Goal: Find specific page/section: Find specific page/section

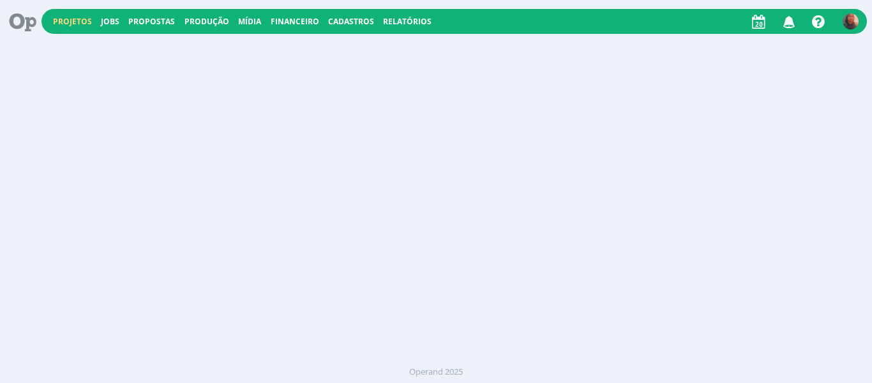
click at [67, 24] on link "Projetos" at bounding box center [72, 21] width 39 height 11
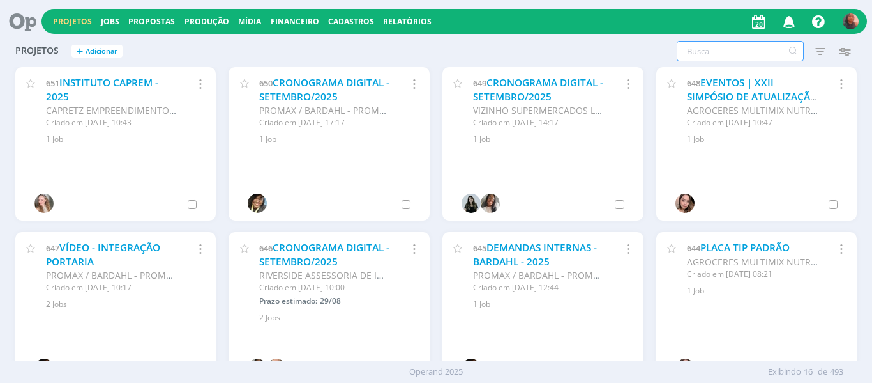
click at [747, 50] on input "text" at bounding box center [740, 51] width 127 height 20
type input "quintal"
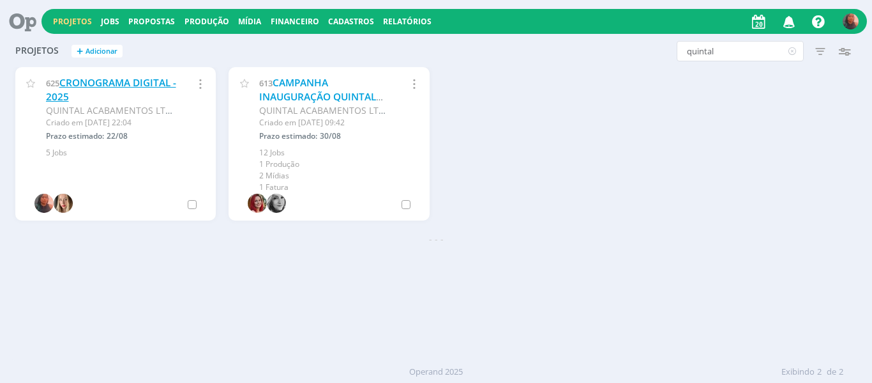
click at [113, 84] on link "CRONOGRAMA DIGITAL - 2025" at bounding box center [111, 89] width 130 height 27
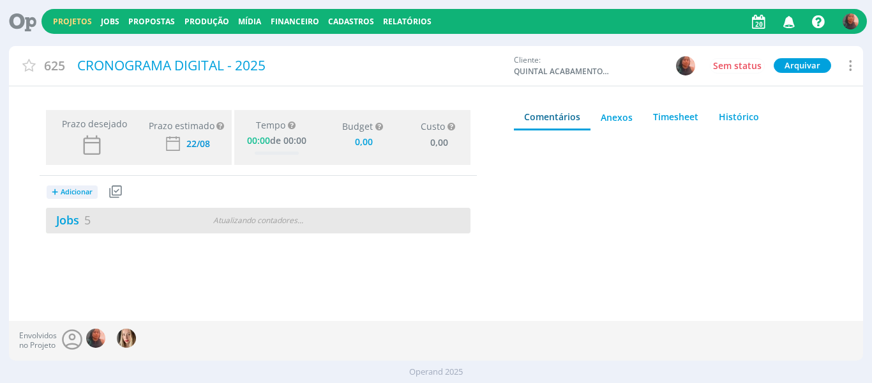
type input "0,00"
click at [167, 229] on div "Jobs 5 Atualizando contadores . . ." at bounding box center [258, 221] width 425 height 26
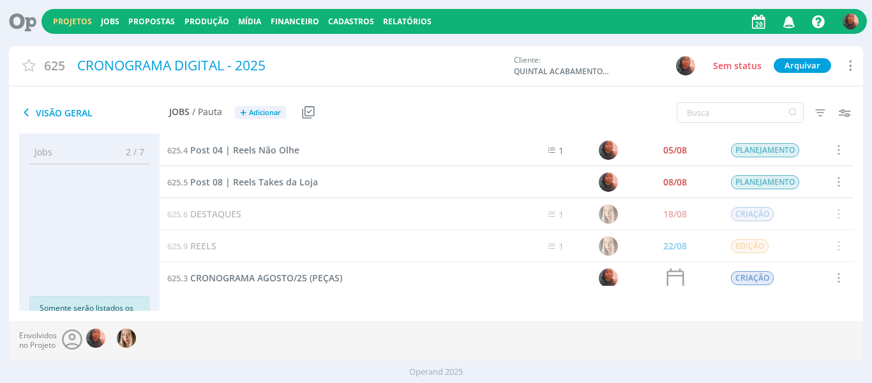
scroll to position [8, 0]
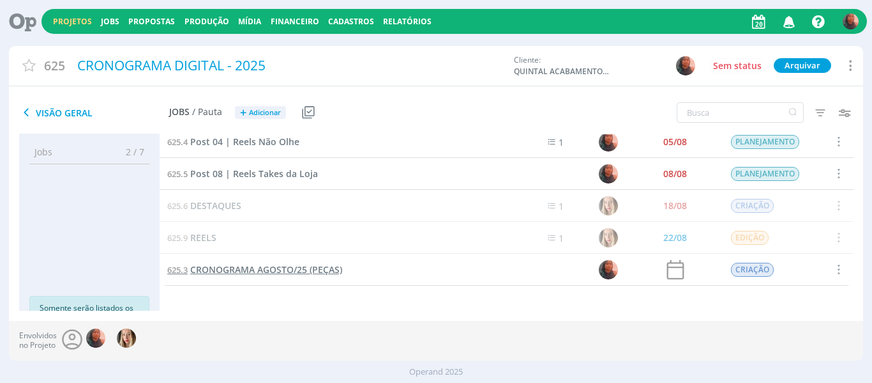
click at [270, 269] on span "CRONOGRAMA AGOSTO/25 (PEÇAS)" at bounding box center [266, 269] width 152 height 12
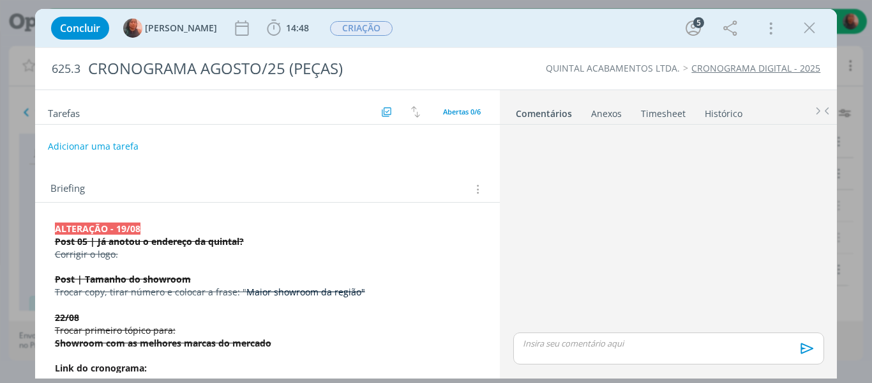
click at [1, 88] on div "Concluir Carol SP 14:48 Iniciar Apontar Data * [DATE] Horas * 00:00 Tarefa Sele…" at bounding box center [436, 191] width 872 height 383
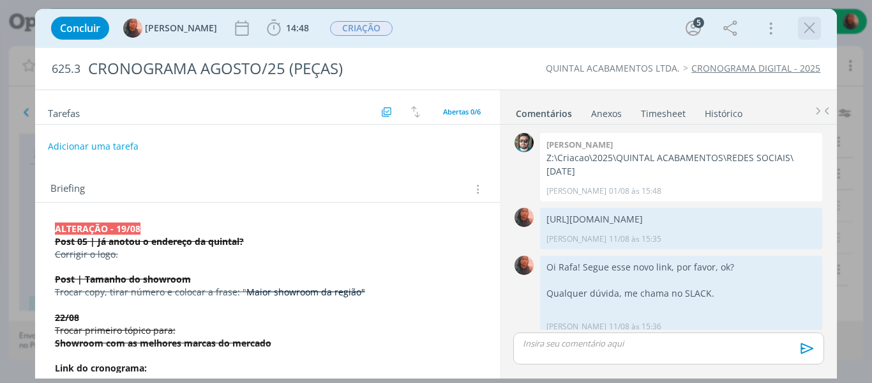
click at [811, 24] on icon "dialog" at bounding box center [809, 28] width 19 height 19
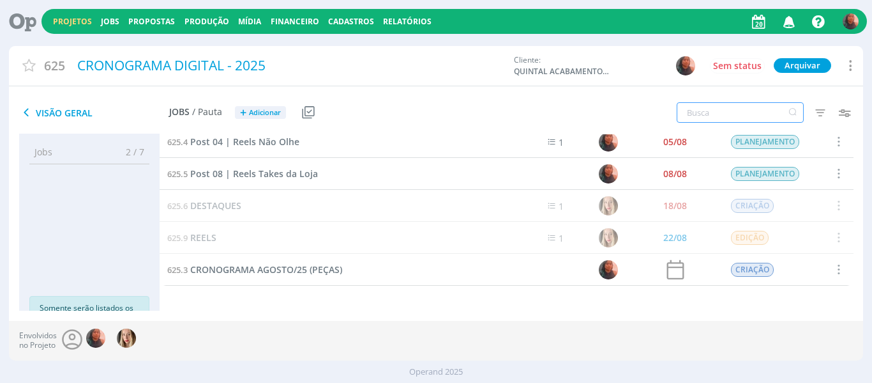
click at [742, 114] on input "text" at bounding box center [740, 112] width 127 height 20
drag, startPoint x: 66, startPoint y: 20, endPoint x: 100, endPoint y: 26, distance: 34.4
click at [66, 20] on link "Projetos" at bounding box center [72, 21] width 39 height 11
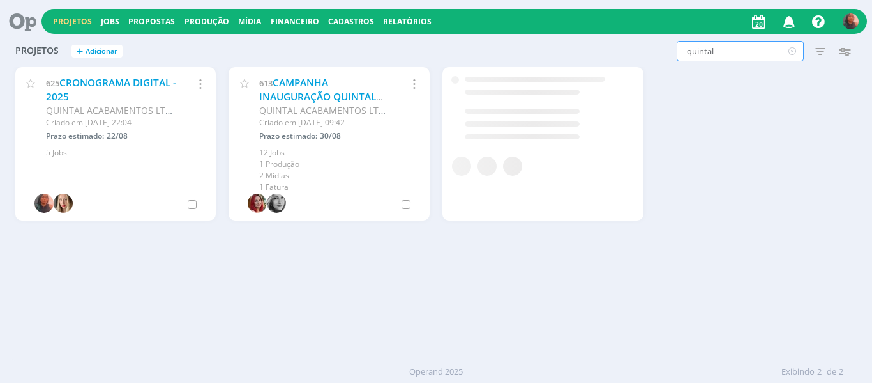
click at [699, 56] on input "quintal" at bounding box center [740, 51] width 127 height 20
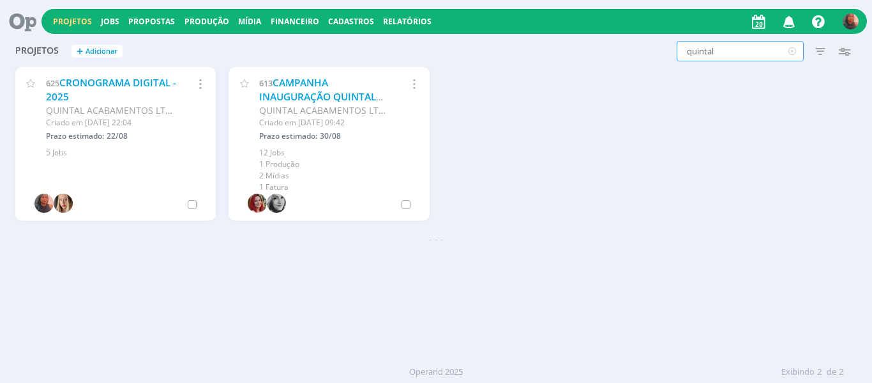
click at [699, 56] on input "quintal" at bounding box center [740, 51] width 127 height 20
type input "Marcas"
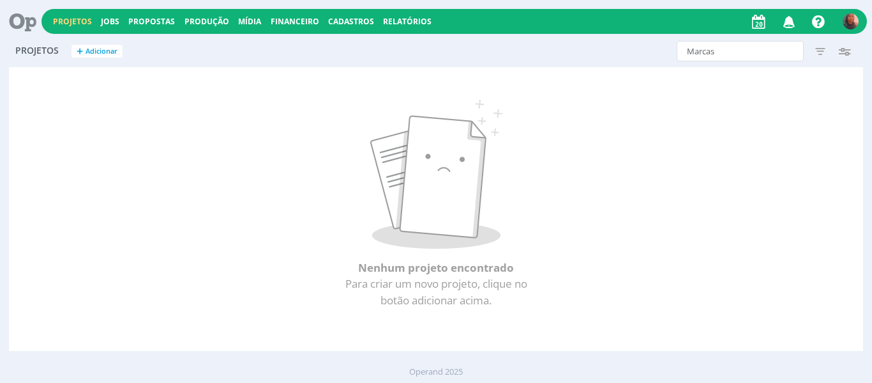
click at [93, 23] on button "Projetos" at bounding box center [72, 22] width 47 height 10
click at [107, 20] on link "Jobs" at bounding box center [110, 21] width 19 height 11
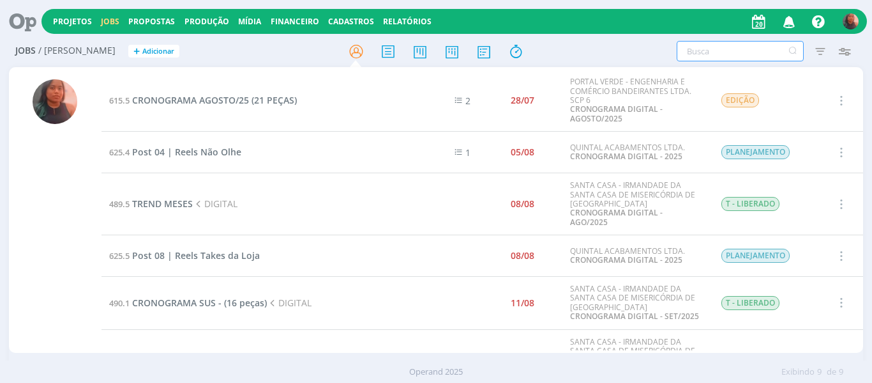
click at [719, 48] on input "text" at bounding box center [740, 51] width 127 height 20
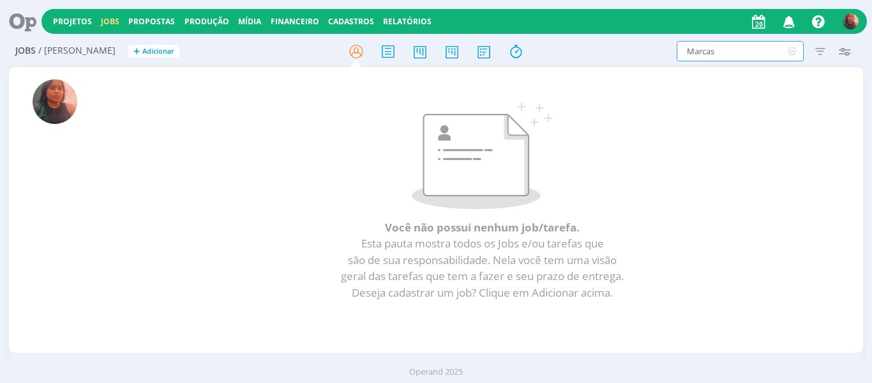
type input "Marcas"
click at [81, 28] on div "Projetos Jobs Propostas Produção [GEOGRAPHIC_DATA] Financeiro Cadastros Relatór…" at bounding box center [455, 21] width 826 height 25
click at [78, 23] on link "Projetos" at bounding box center [72, 21] width 39 height 11
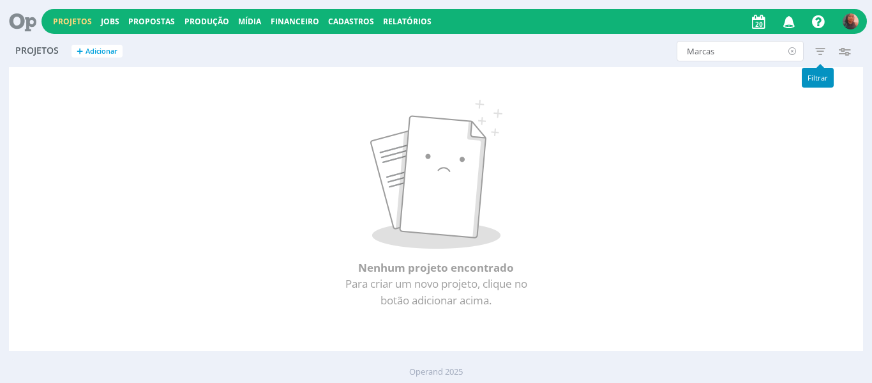
click at [794, 51] on icon at bounding box center [793, 51] width 16 height 20
